Goal: Task Accomplishment & Management: Use online tool/utility

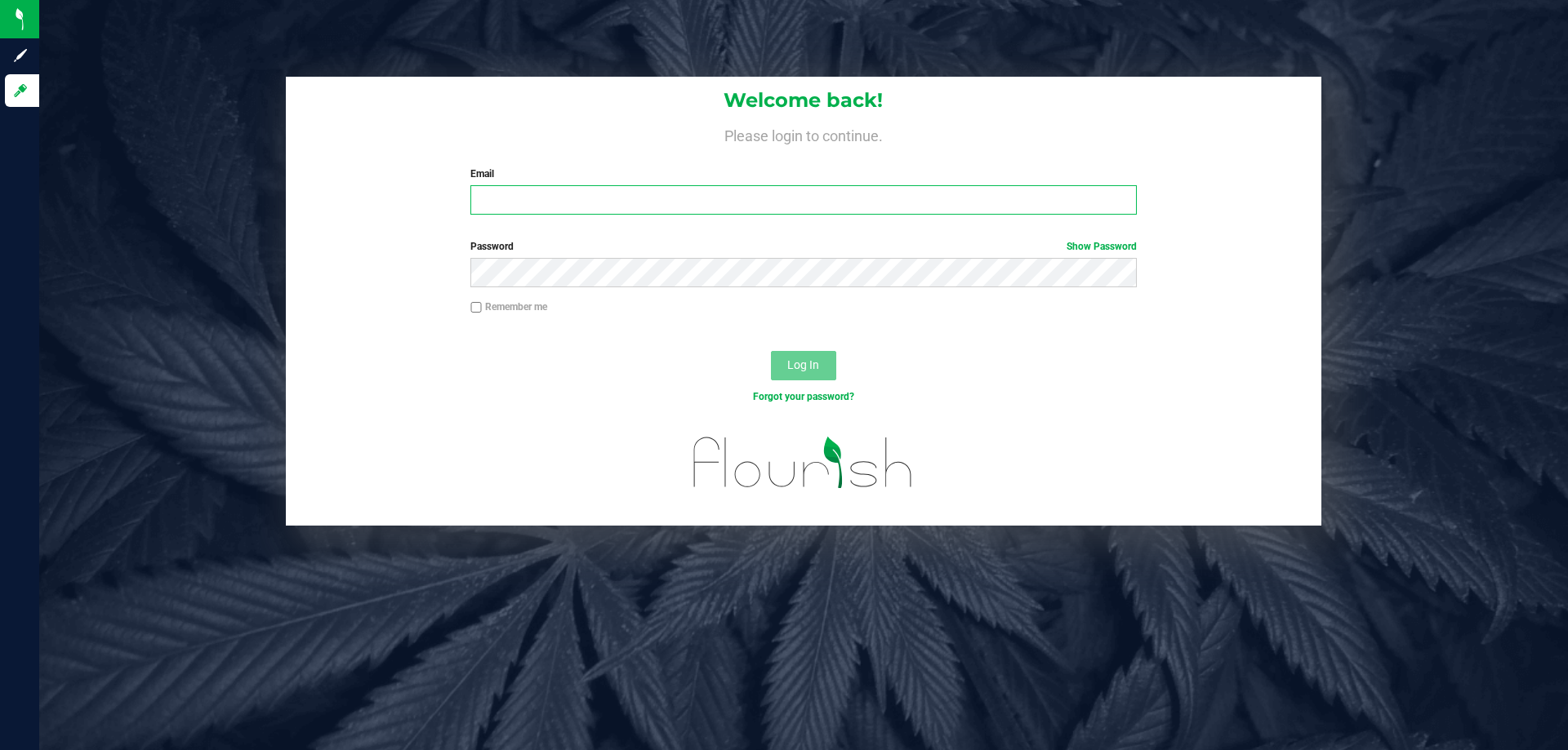
click at [530, 204] on input "Email" at bounding box center [803, 200] width 666 height 30
type input "[EMAIL_ADDRESS][DOMAIN_NAME]"
click at [771, 351] on button "Log In" at bounding box center [804, 366] width 66 height 30
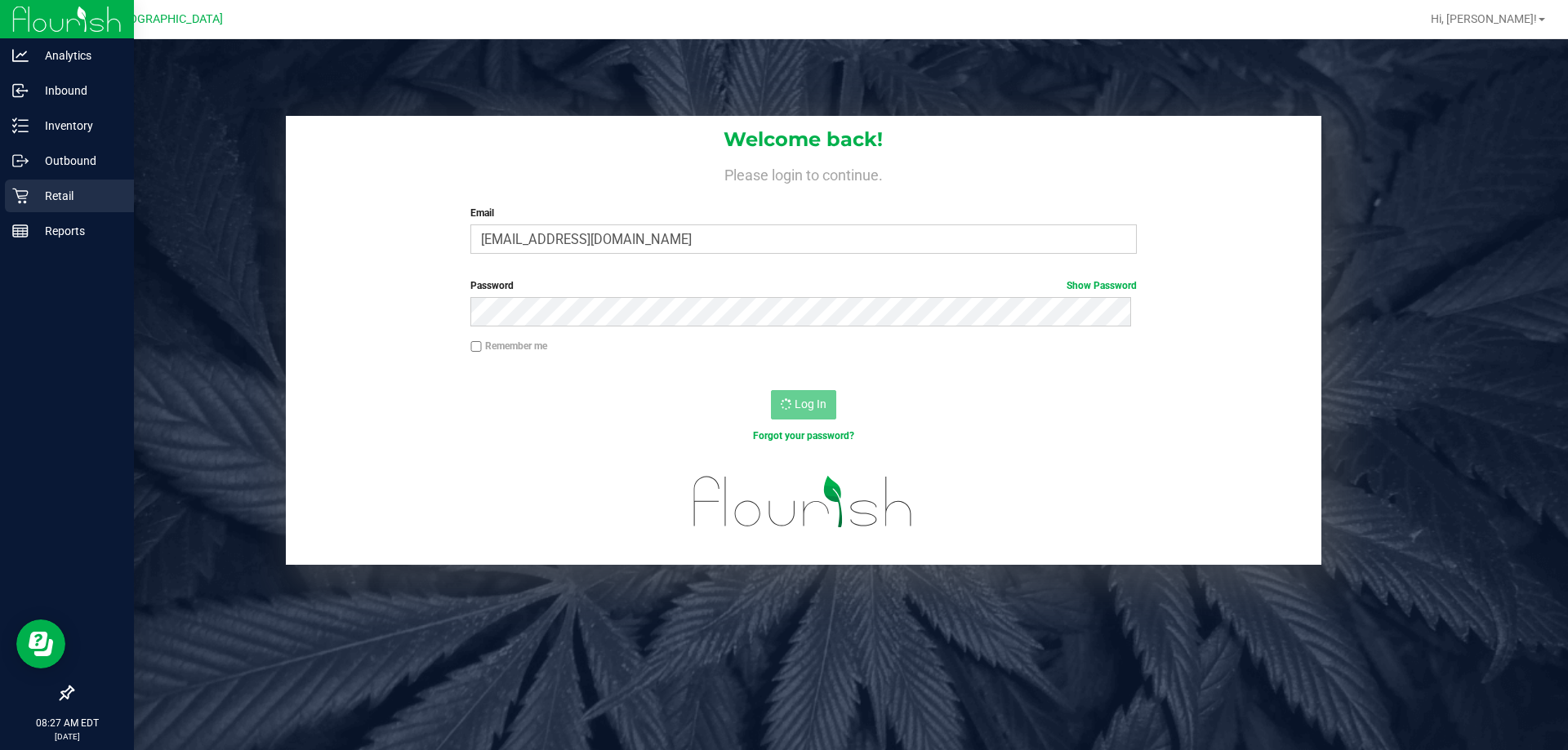
click at [22, 193] on icon at bounding box center [21, 196] width 16 height 16
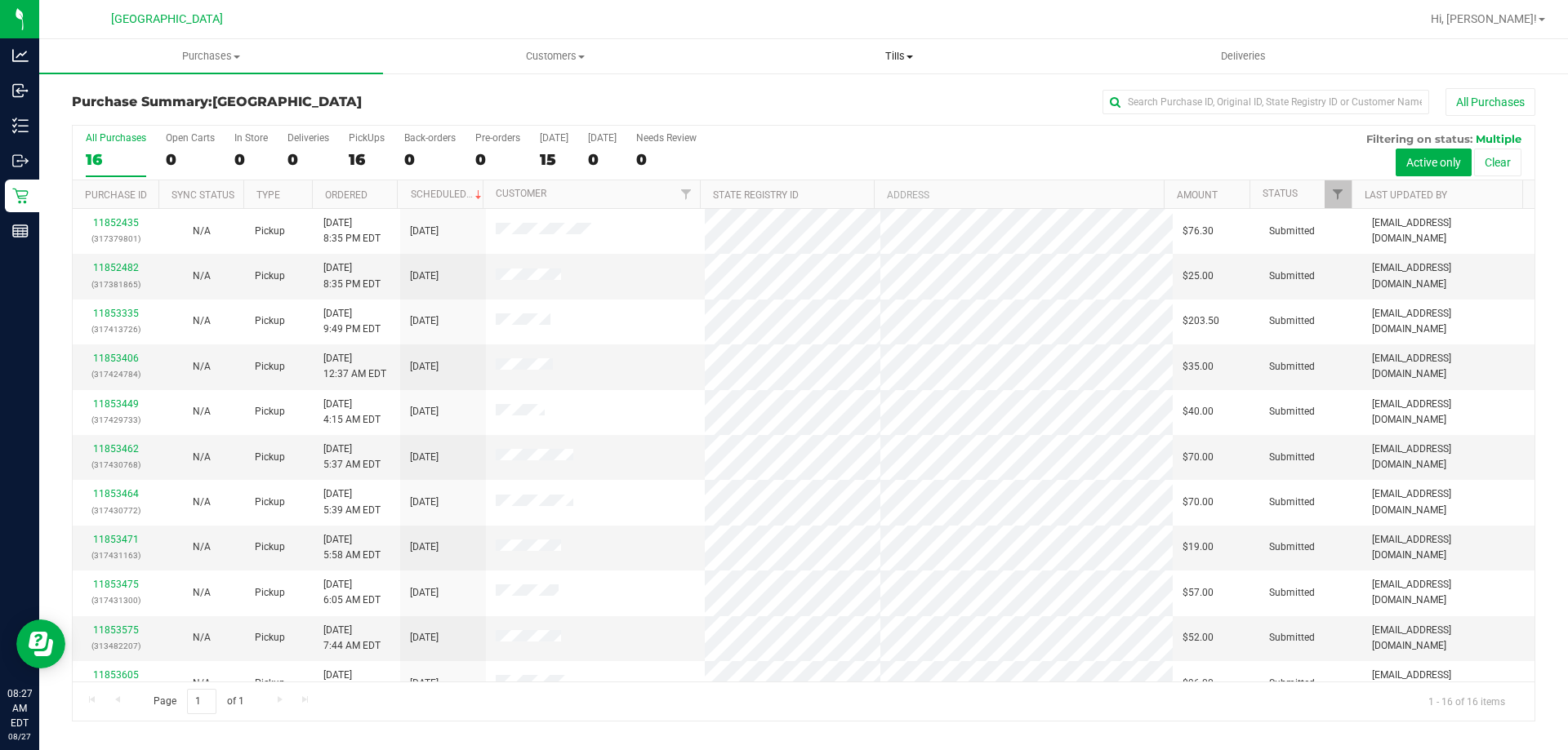
click at [901, 58] on span "Tills" at bounding box center [898, 57] width 342 height 15
click at [829, 103] on span "Manage tills" at bounding box center [782, 98] width 110 height 14
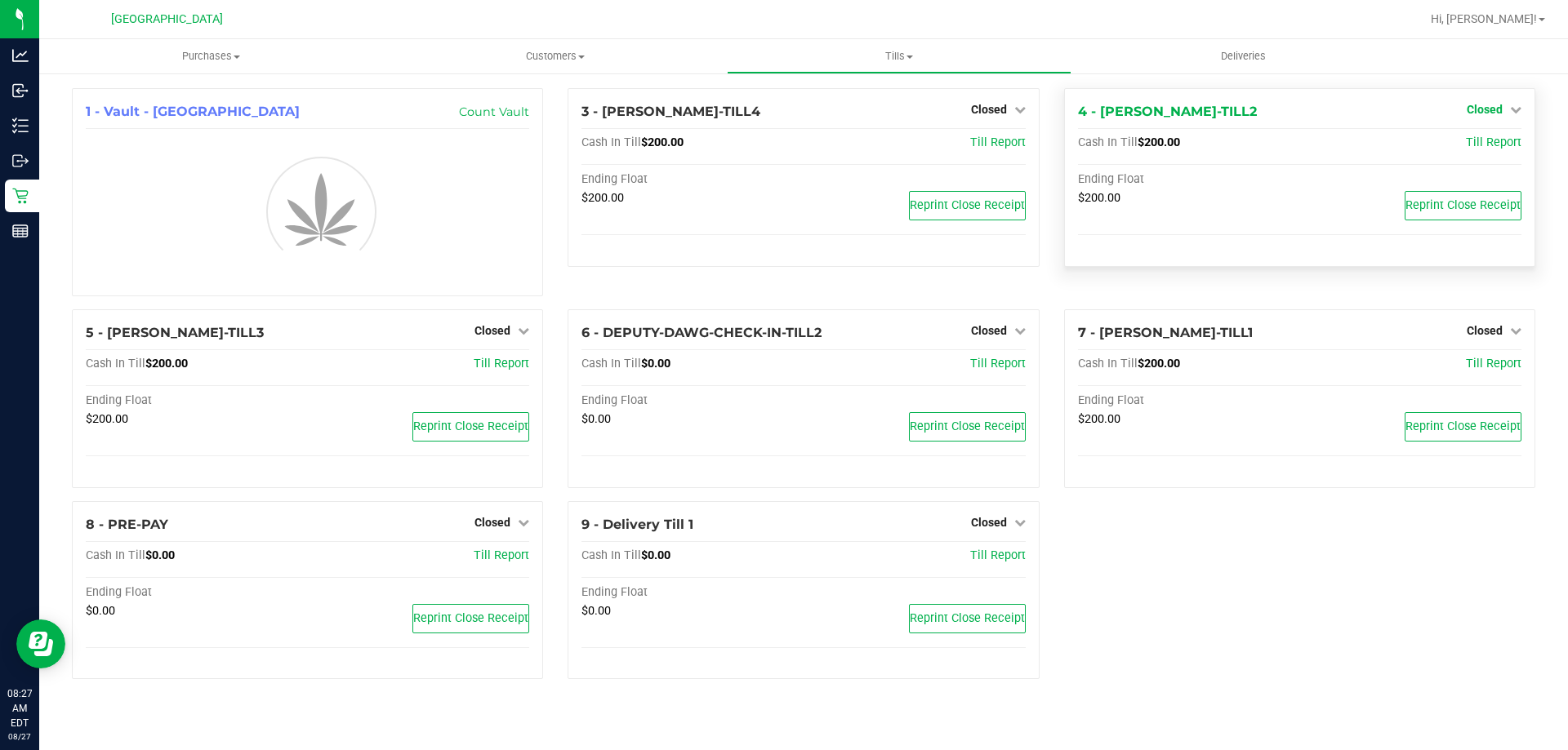
click at [1504, 105] on link "Closed" at bounding box center [1493, 109] width 55 height 13
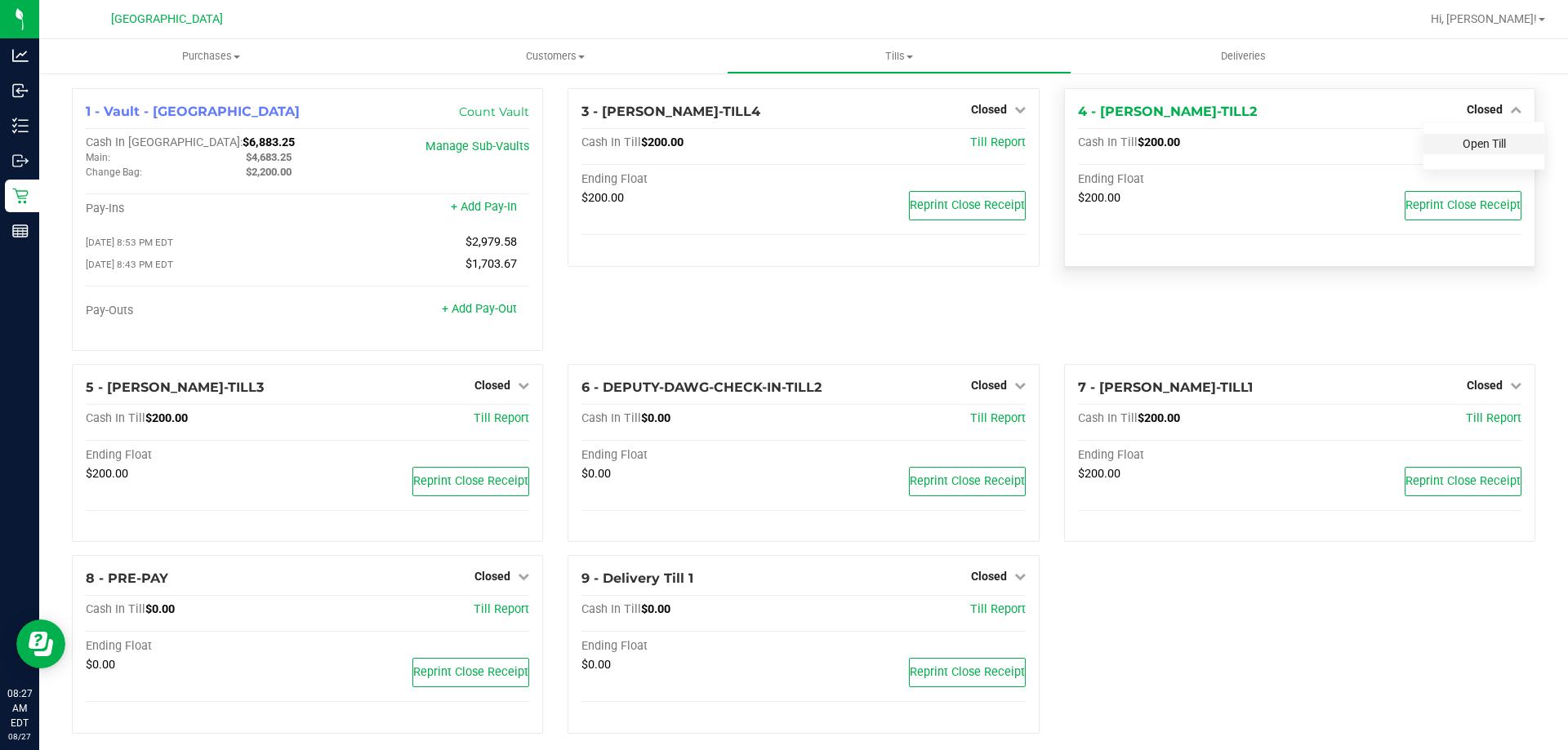
click at [1491, 143] on link "Open Till" at bounding box center [1483, 144] width 44 height 13
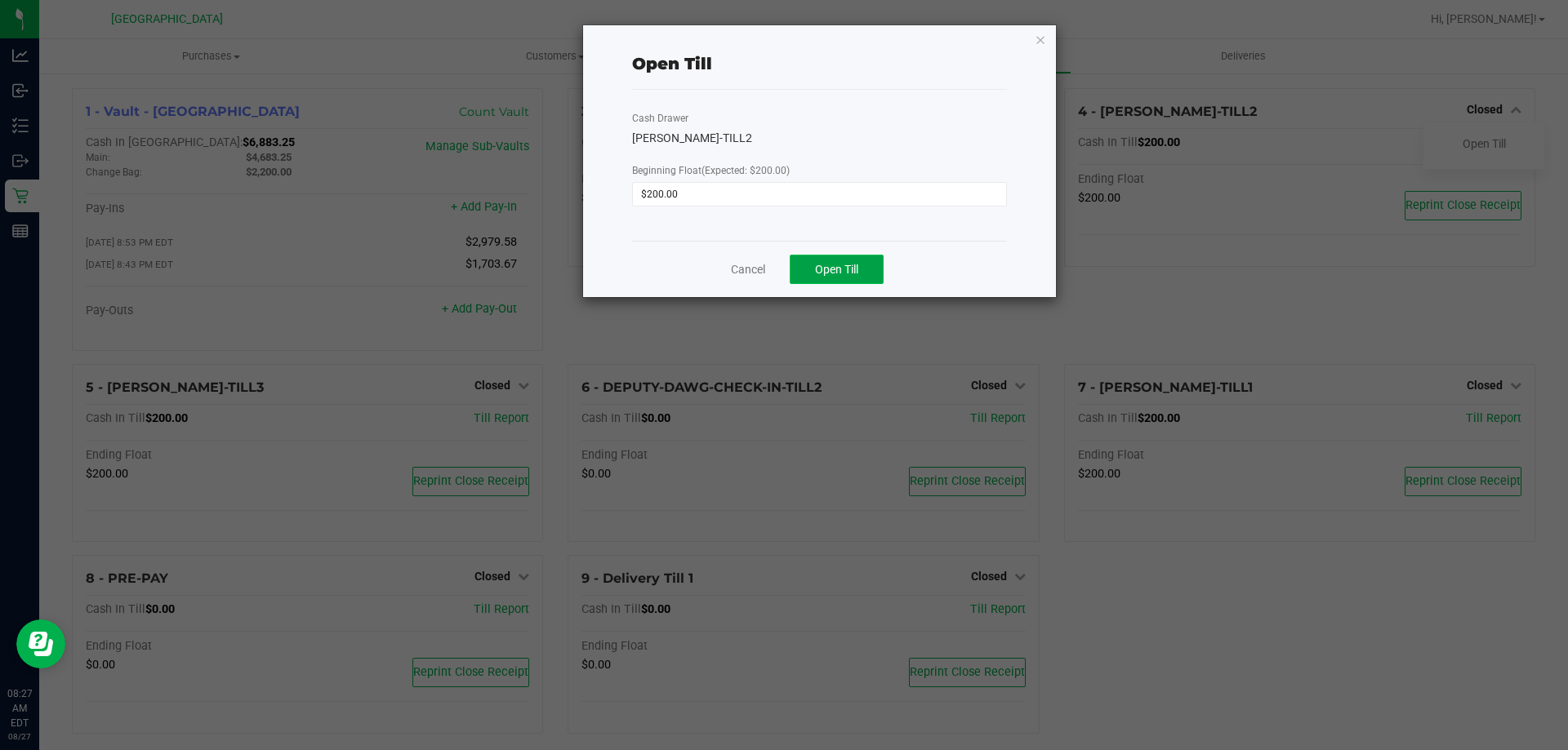
click at [835, 275] on span "Open Till" at bounding box center [837, 269] width 44 height 13
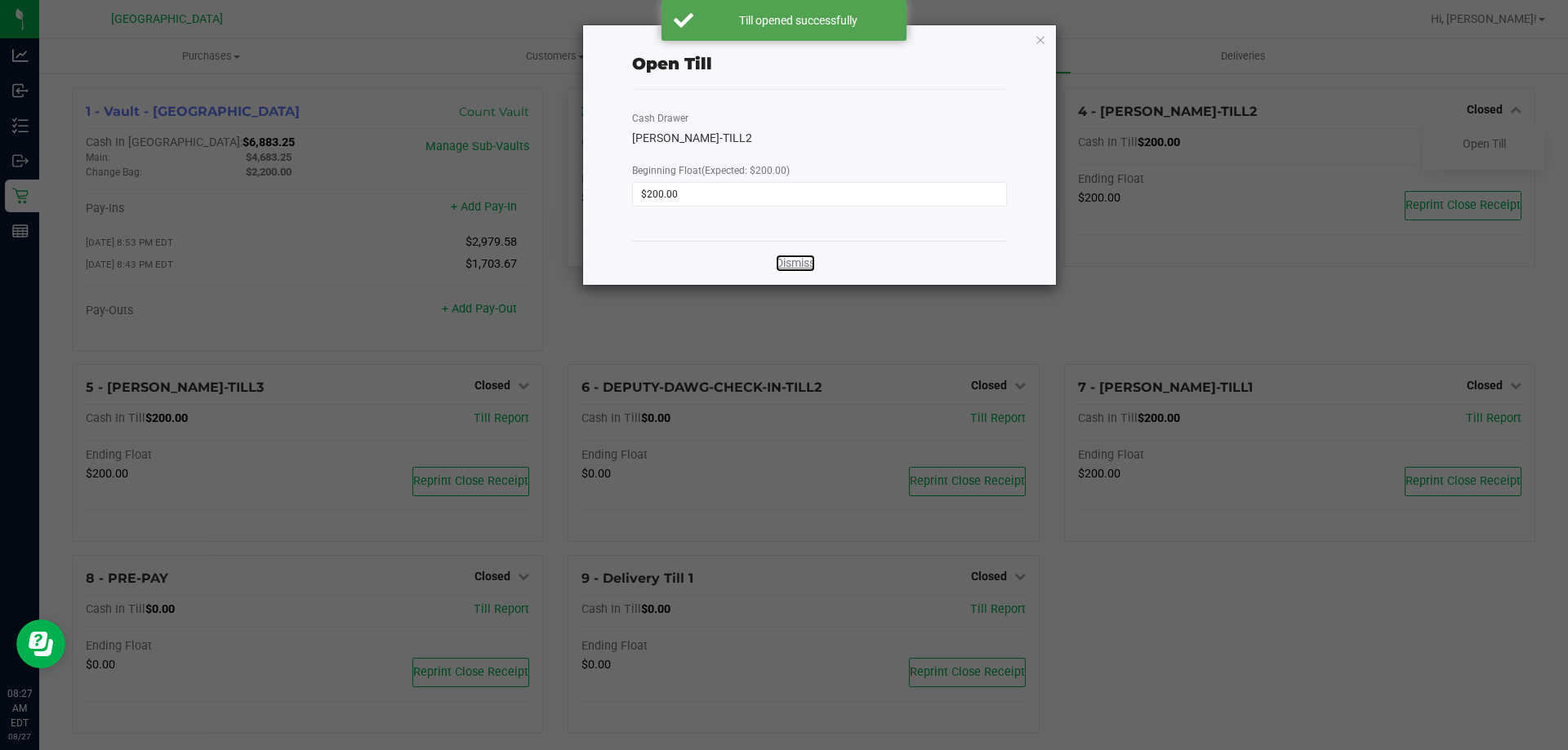
click at [782, 256] on link "Dismiss" at bounding box center [795, 263] width 39 height 17
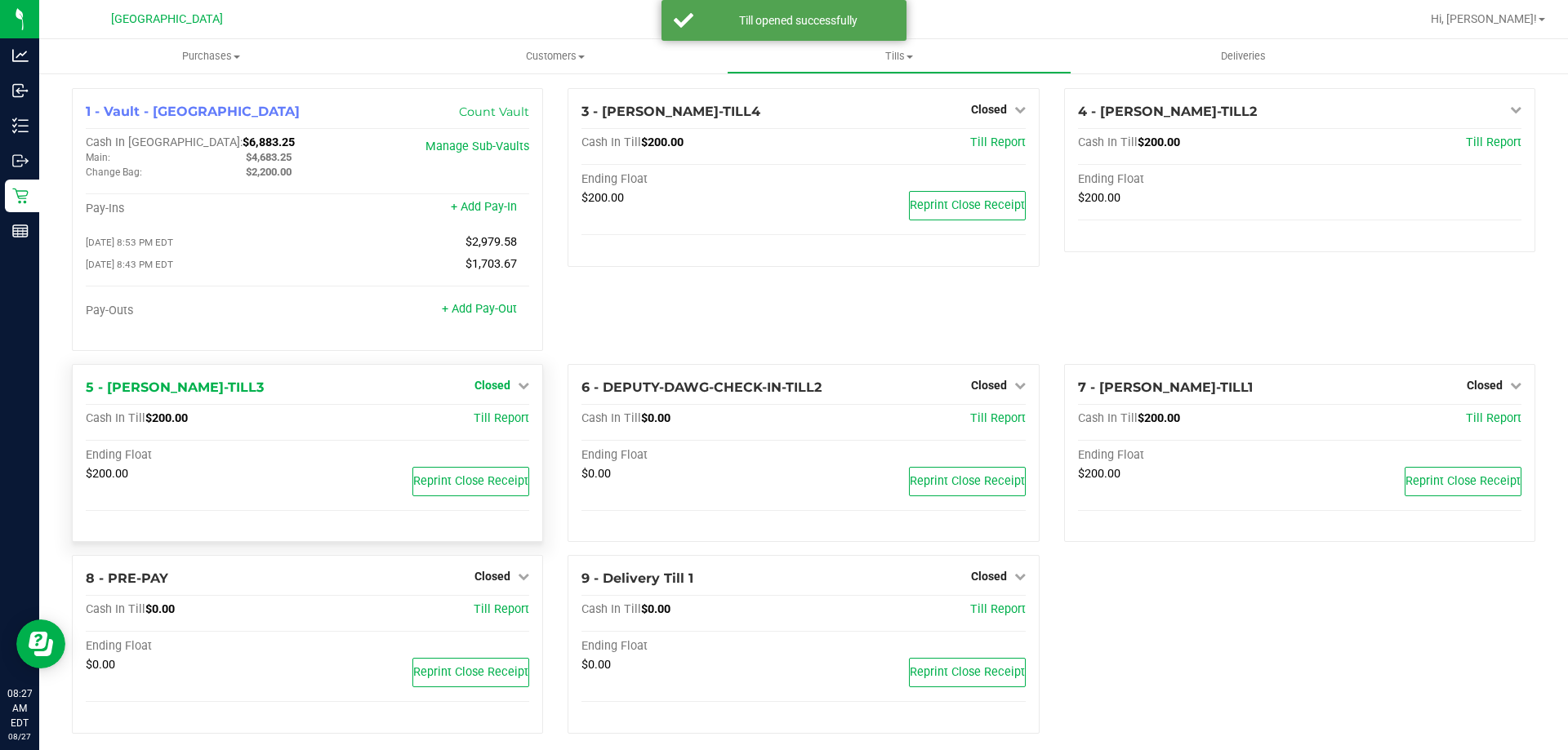
click at [496, 388] on span "Closed" at bounding box center [493, 385] width 36 height 13
click at [493, 429] on div "Open Till" at bounding box center [492, 418] width 121 height 21
click at [493, 422] on link "Open Till" at bounding box center [492, 418] width 44 height 13
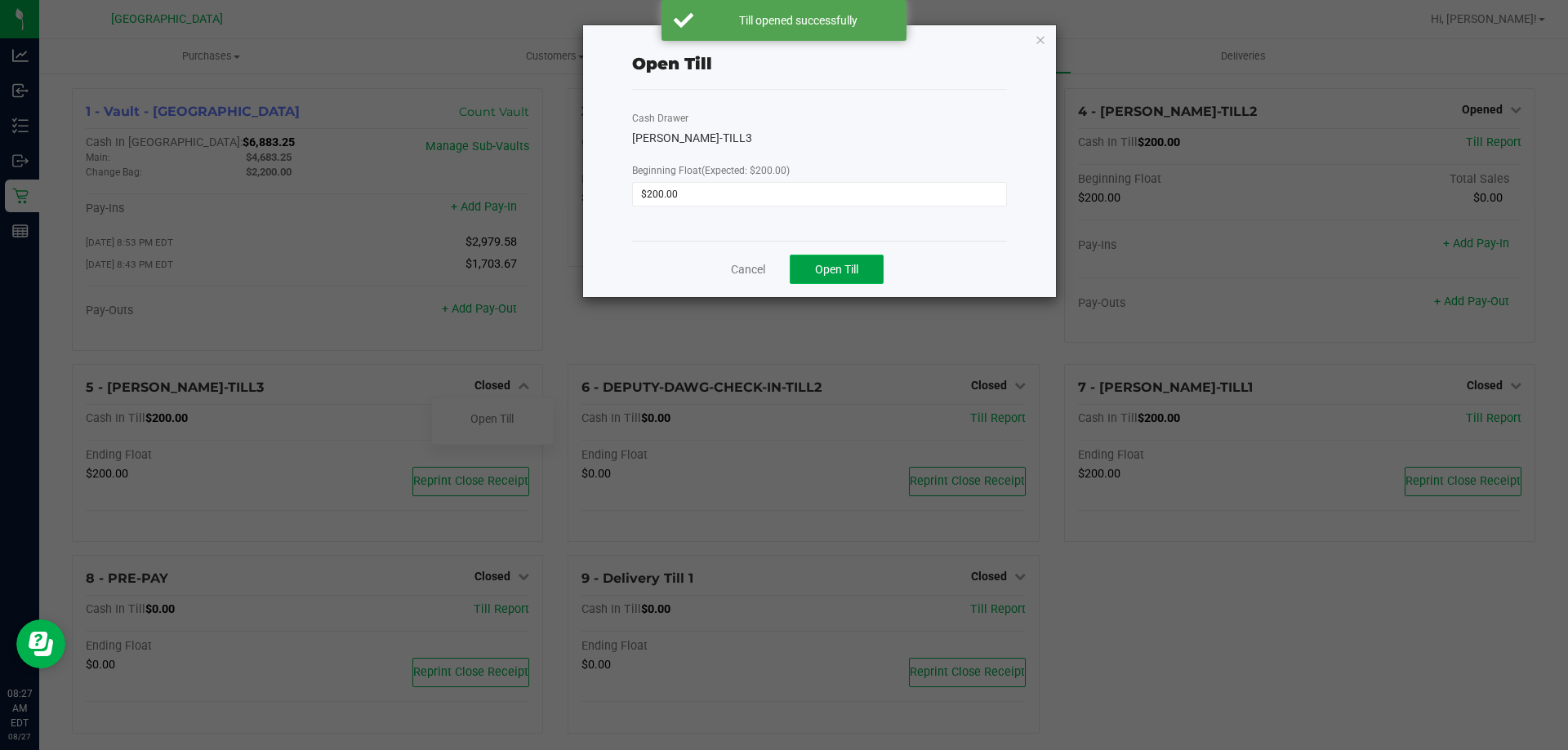
click at [847, 268] on span "Open Till" at bounding box center [837, 269] width 44 height 13
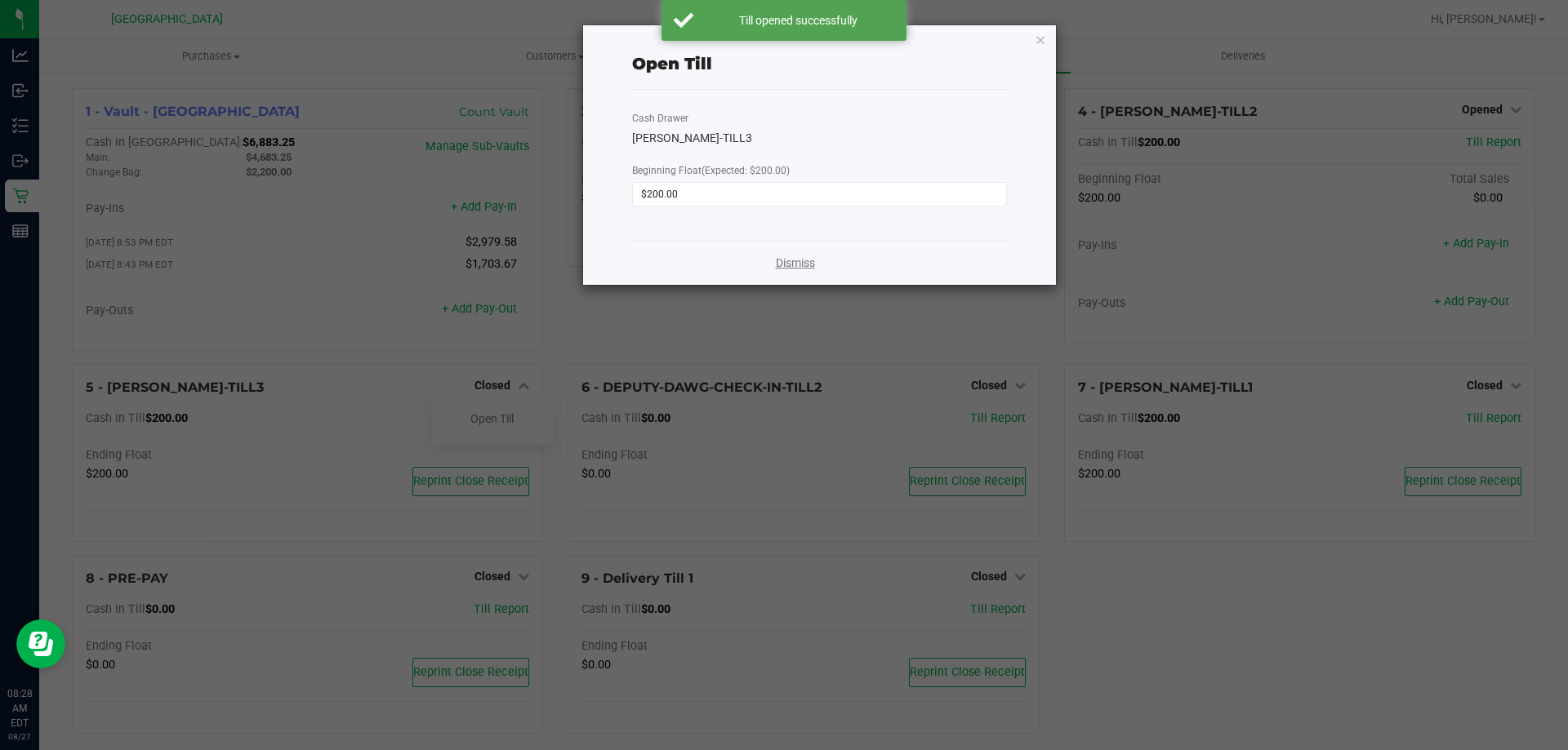
click at [797, 266] on link "Dismiss" at bounding box center [795, 263] width 39 height 17
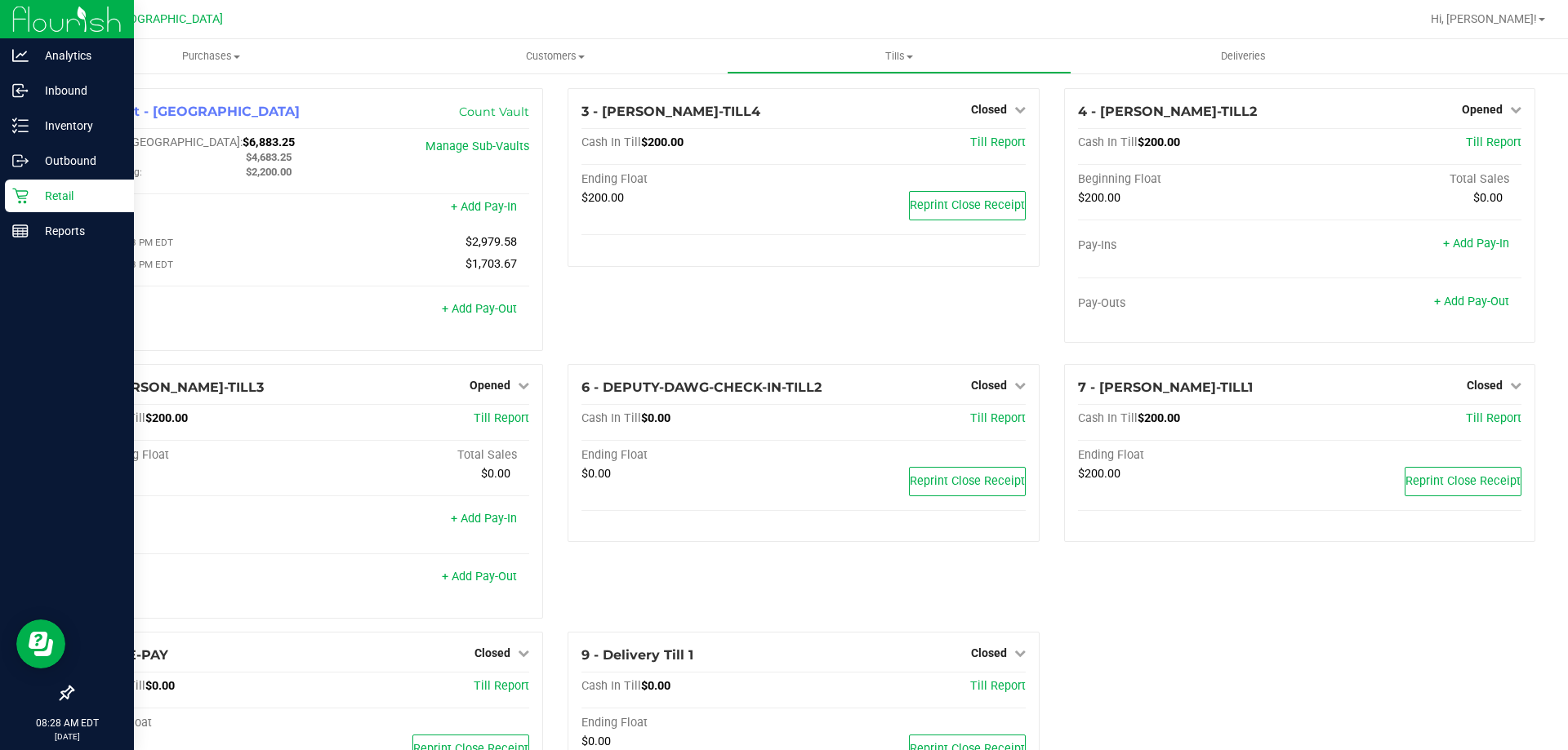
click at [55, 198] on p "Retail" at bounding box center [77, 196] width 98 height 20
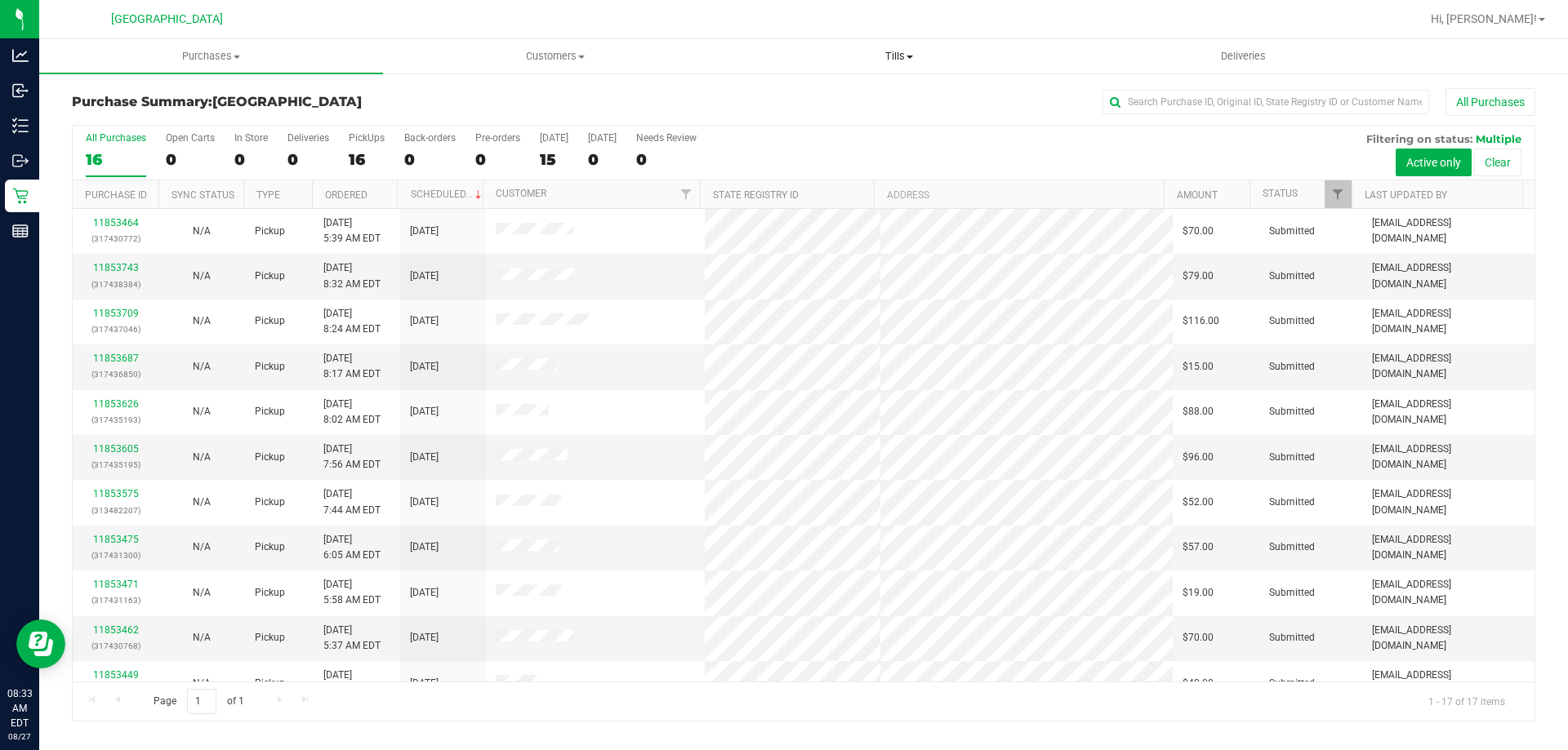
click at [909, 60] on span "Tills" at bounding box center [898, 57] width 342 height 15
click at [822, 95] on span "Manage tills" at bounding box center [782, 98] width 110 height 14
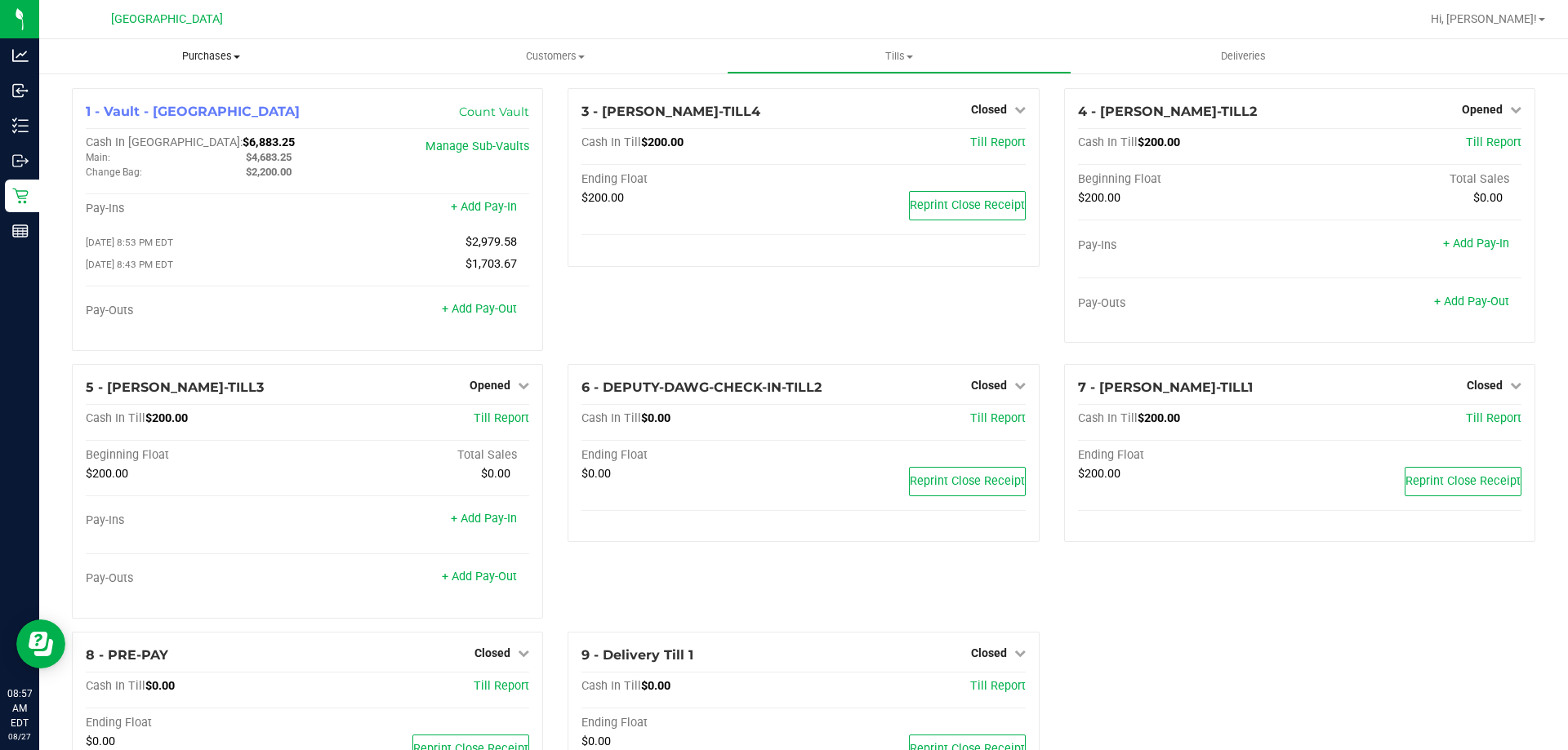
click at [204, 60] on span "Purchases" at bounding box center [211, 57] width 344 height 15
click at [132, 114] on span "Fulfillment" at bounding box center [89, 117] width 101 height 14
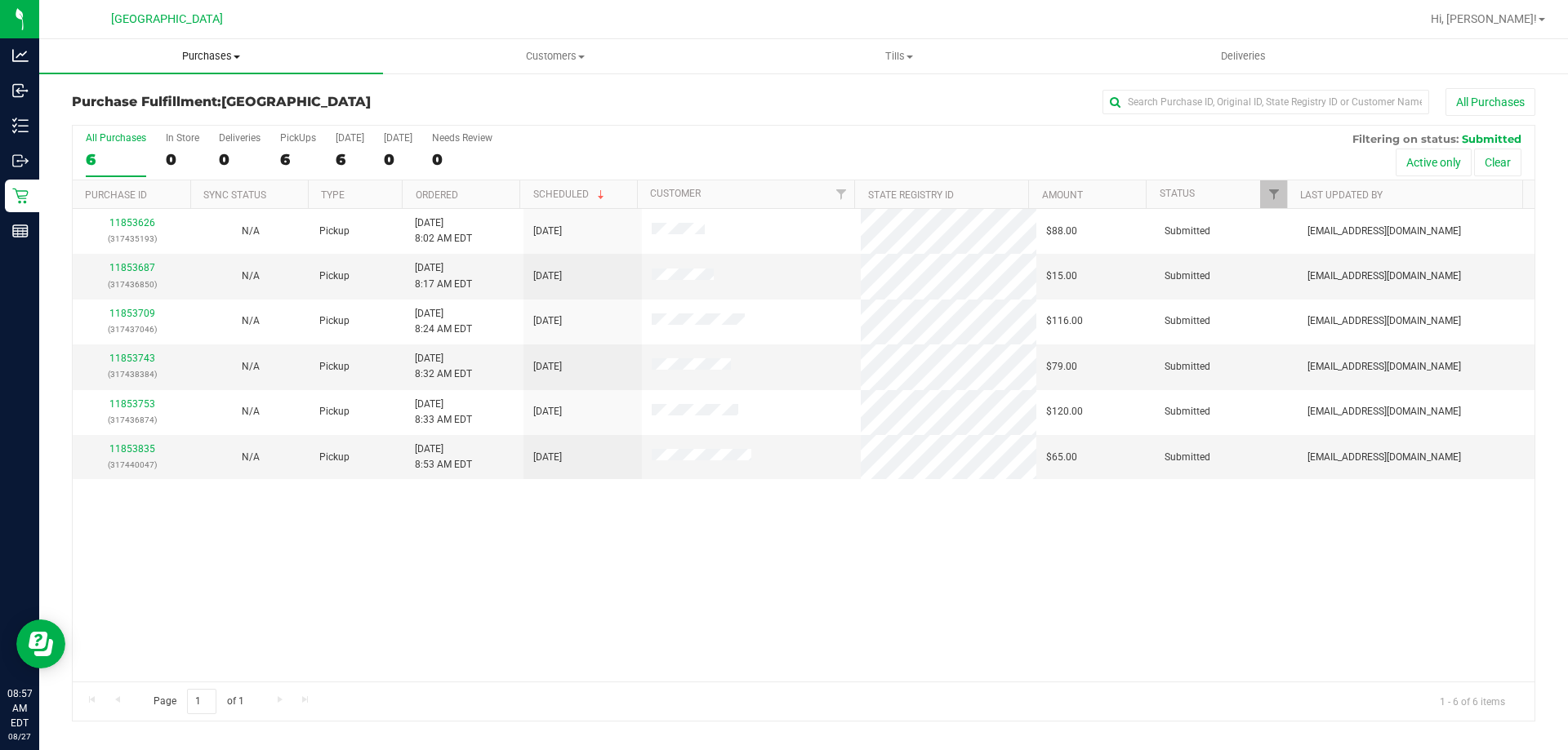
click at [218, 57] on span "Purchases" at bounding box center [211, 57] width 344 height 15
click at [113, 95] on span "Summary of purchases" at bounding box center [123, 98] width 167 height 14
